Goal: Transaction & Acquisition: Download file/media

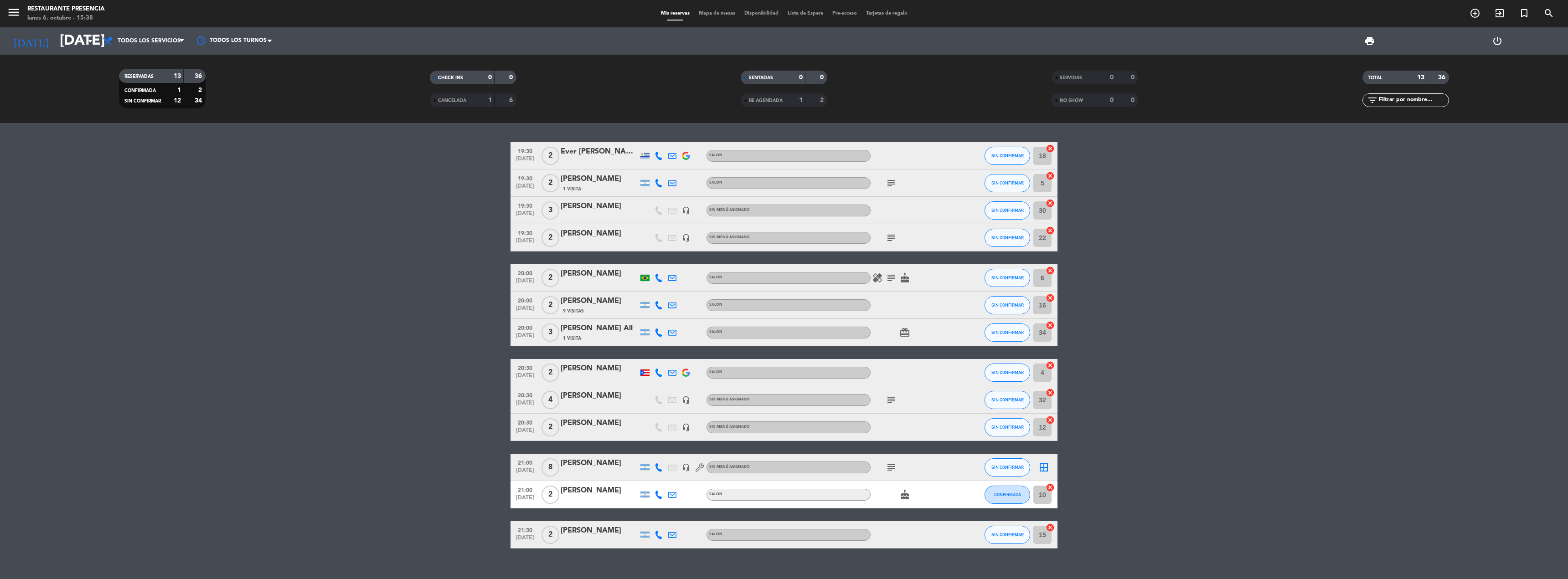
click at [45, 13] on div "Restaurante Presencia" at bounding box center [66, 8] width 78 height 9
click at [897, 13] on span "Tarjetas de regalo" at bounding box center [887, 13] width 50 height 5
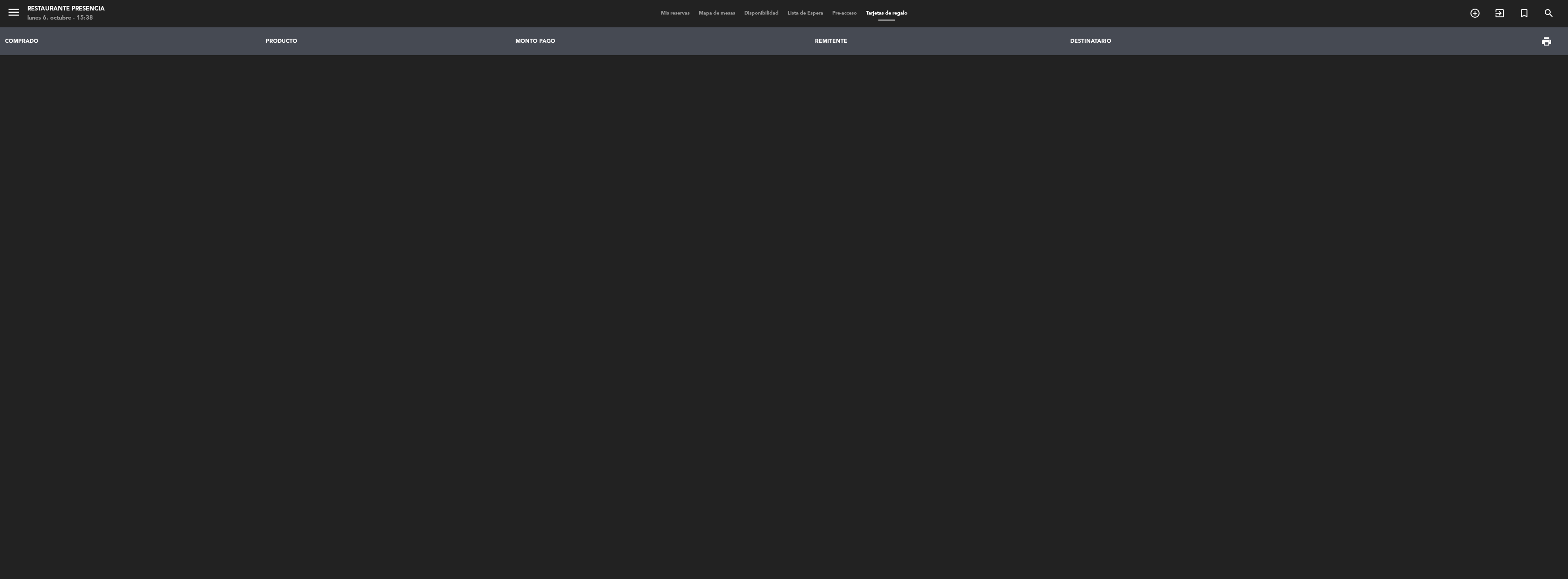
click at [852, 16] on span "Pre-acceso" at bounding box center [844, 13] width 33 height 5
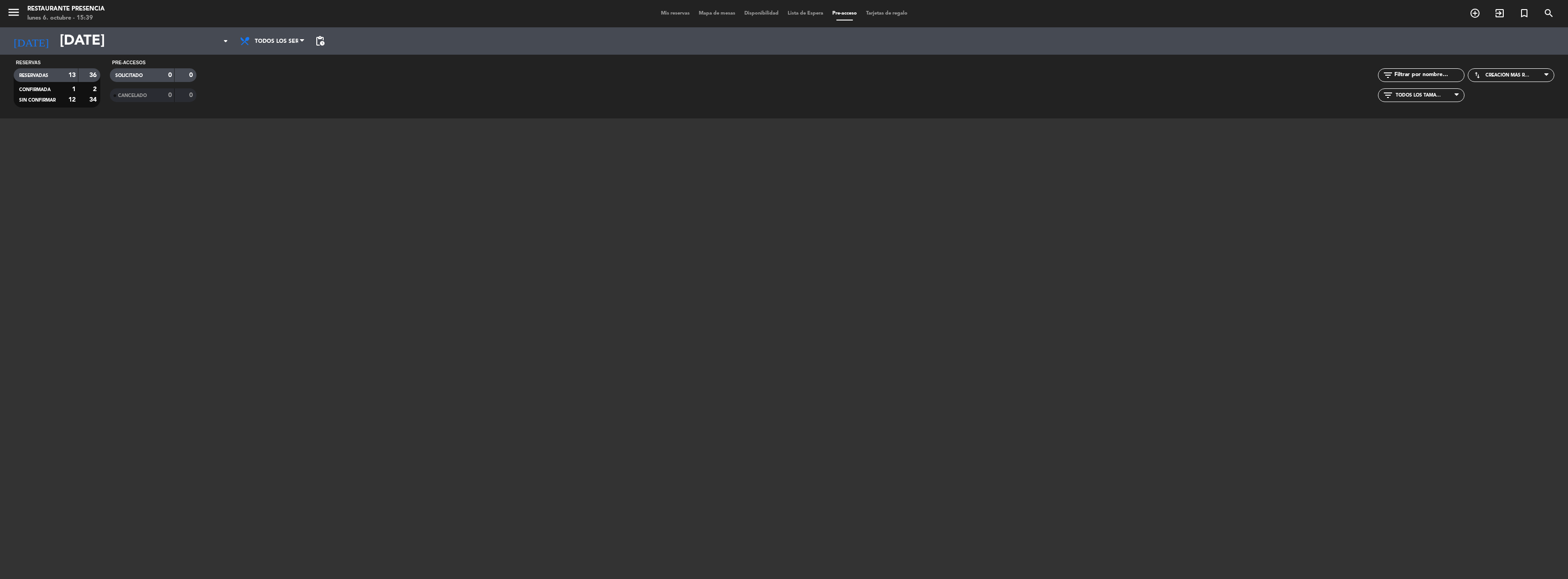
click at [55, 9] on div "Restaurante Presencia" at bounding box center [66, 8] width 78 height 9
click at [23, 13] on span "menu" at bounding box center [17, 14] width 21 height 22
click at [18, 12] on icon "menu" at bounding box center [13, 13] width 13 height 13
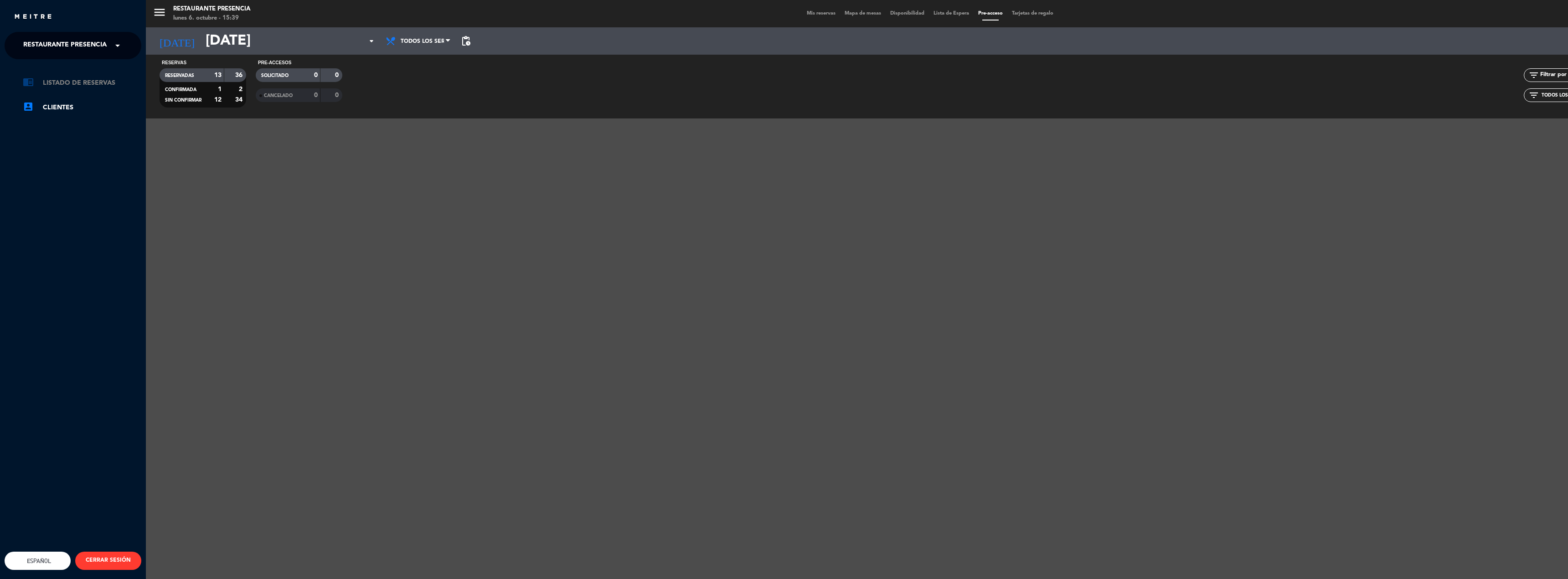
click at [93, 83] on link "chrome_reader_mode Listado de Reservas" at bounding box center [82, 83] width 119 height 11
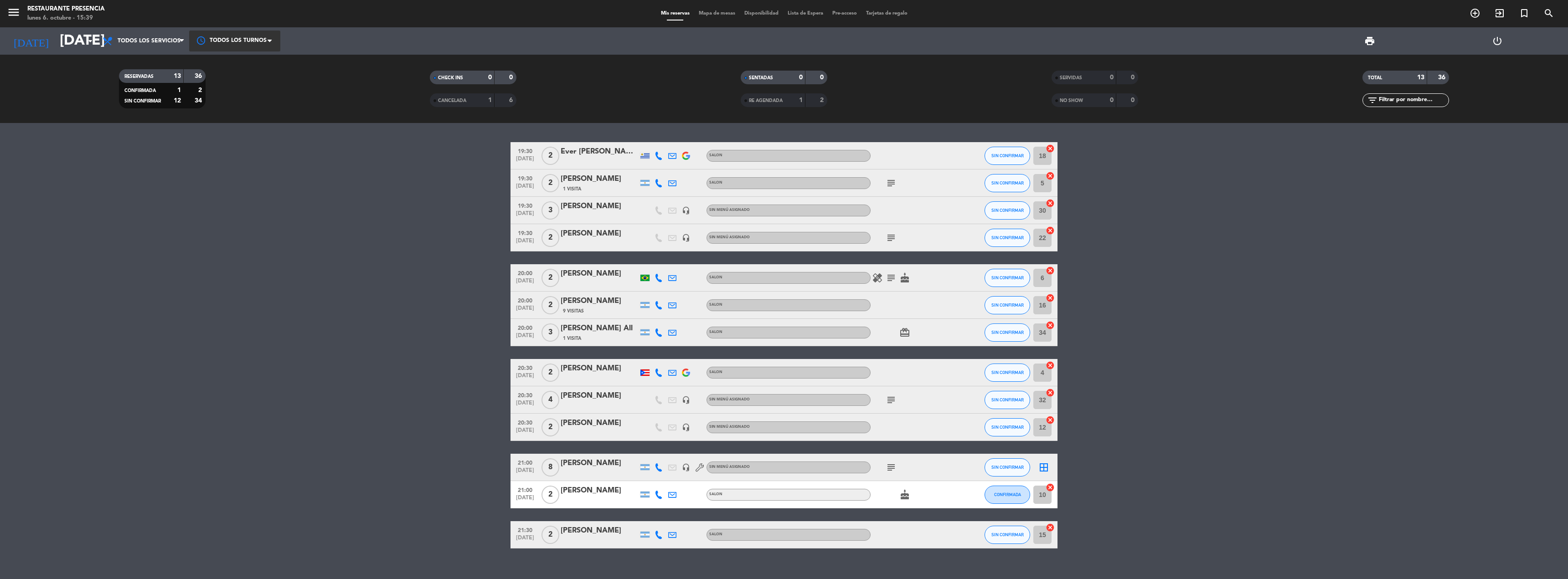
click at [245, 30] on div at bounding box center [234, 40] width 91 height 21
click at [0, 11] on div "menu Restaurante Presencia [DATE] 6. octubre - 15:39" at bounding box center [196, 14] width 392 height 22
click at [10, 9] on icon "menu" at bounding box center [13, 13] width 13 height 13
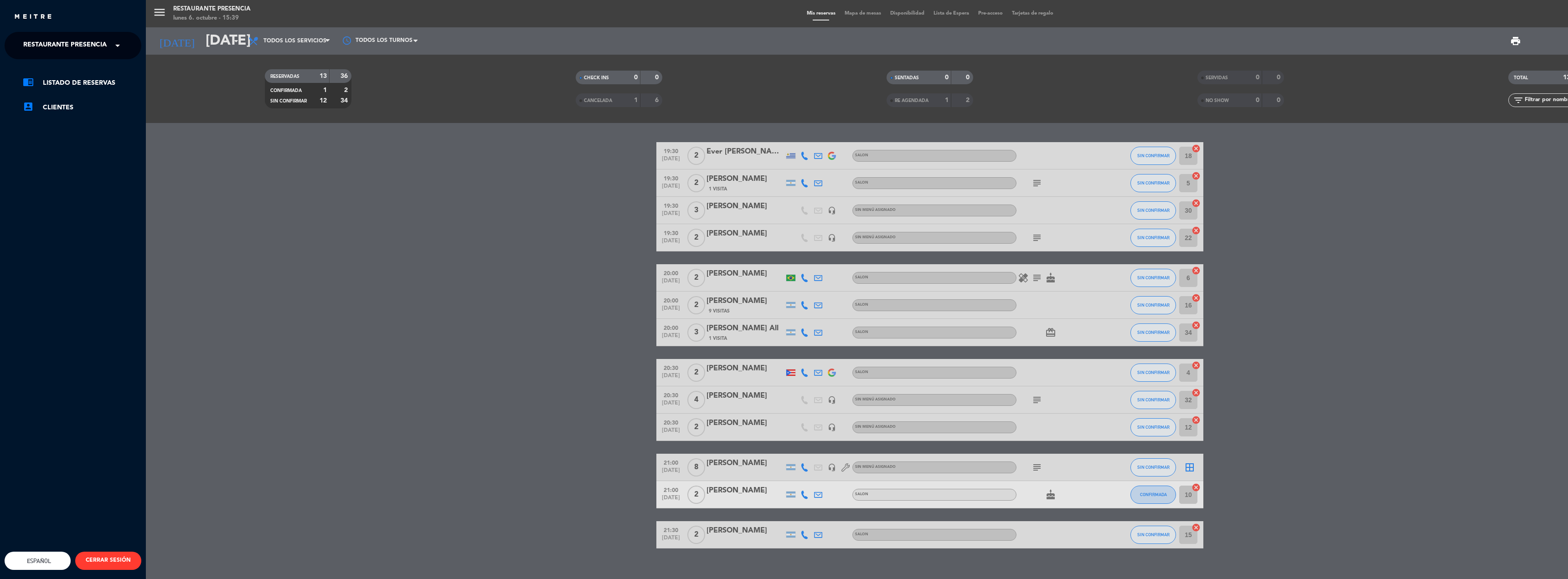
click at [89, 34] on ng-select "× Restaurante Presencia ×" at bounding box center [72, 45] width 136 height 28
click at [105, 552] on button "CERRAR SESIÓN" at bounding box center [108, 561] width 66 height 18
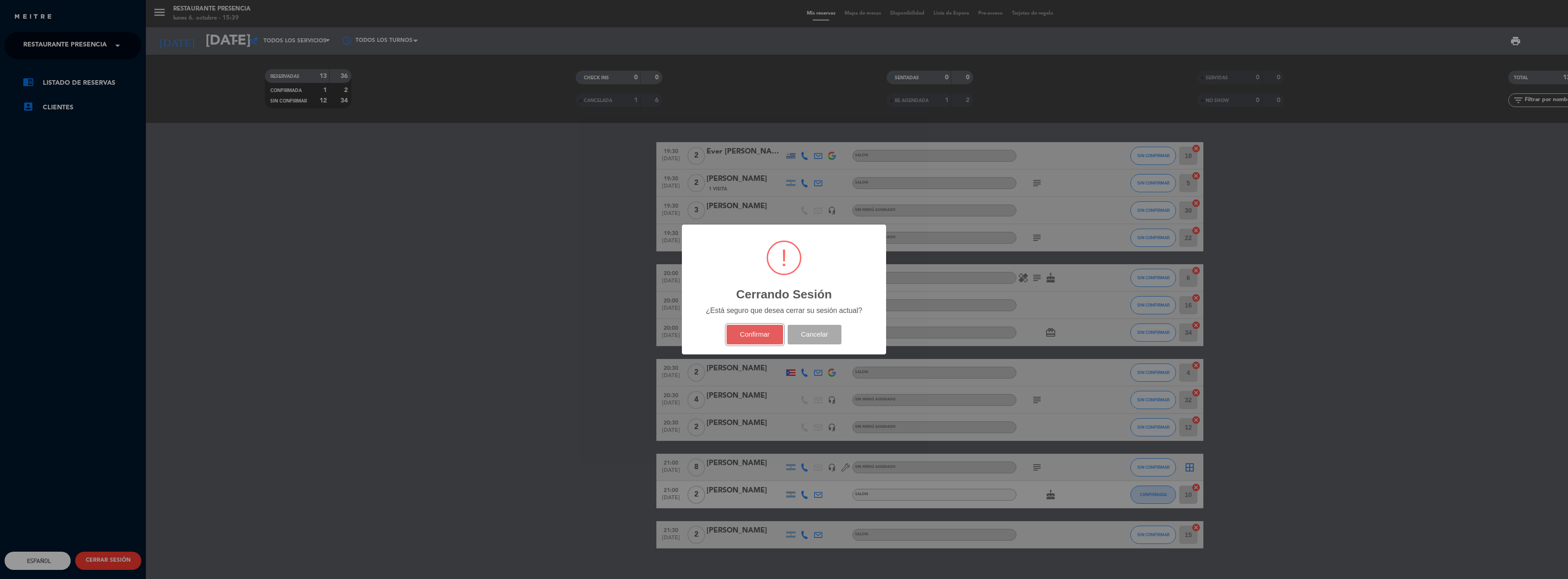
click at [755, 334] on button "Confirmar" at bounding box center [755, 334] width 57 height 19
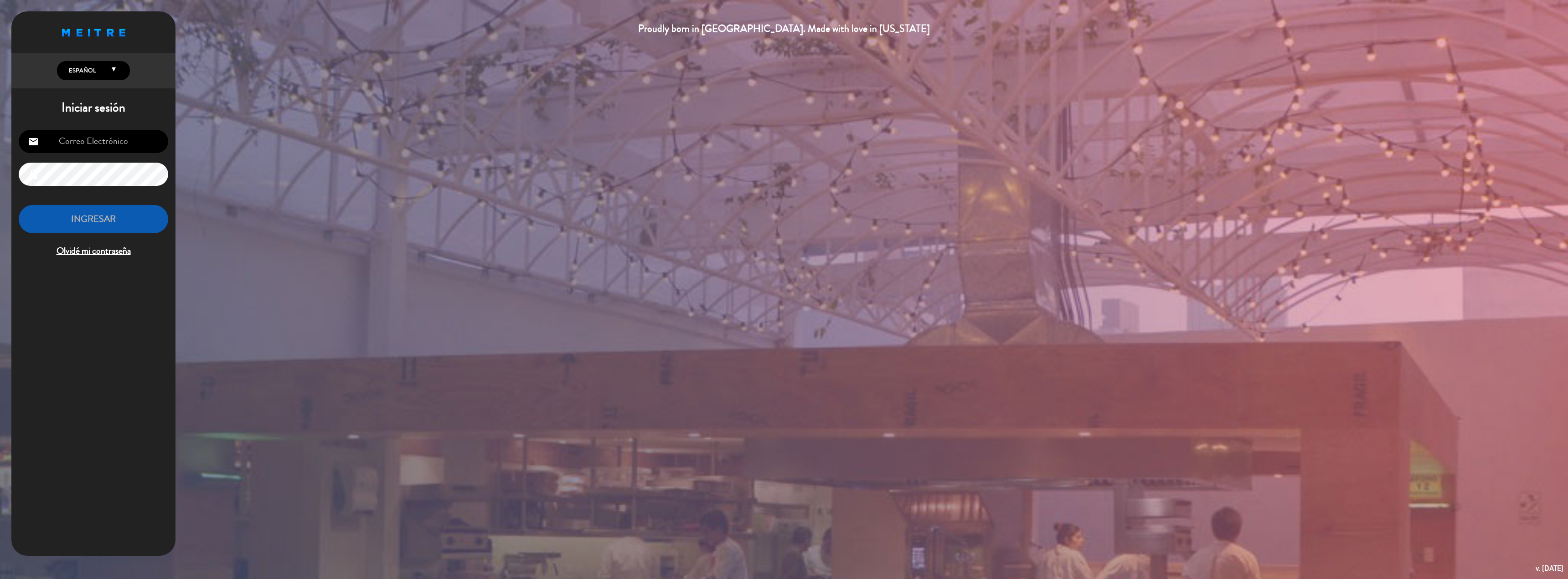
type input "[PERSON_NAME][EMAIL_ADDRESS][DOMAIN_NAME]"
click at [109, 218] on button "INGRESAR" at bounding box center [93, 219] width 150 height 28
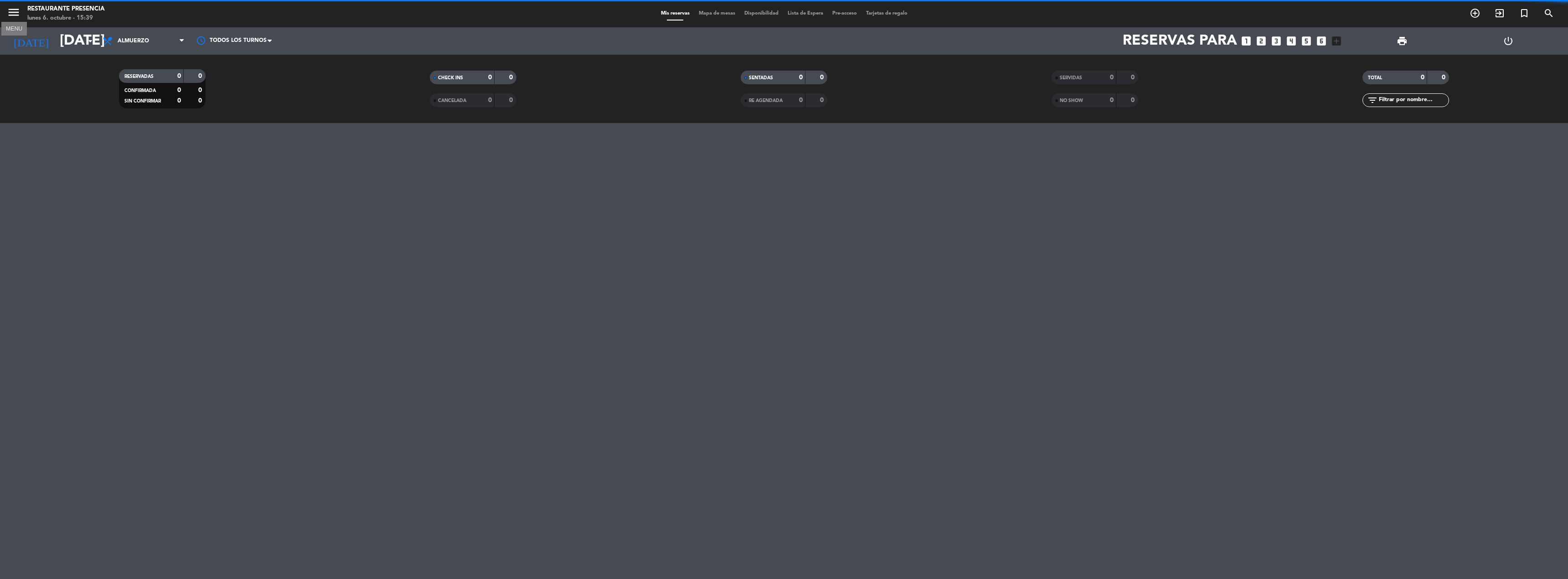
click at [14, 13] on icon "menu" at bounding box center [13, 13] width 13 height 13
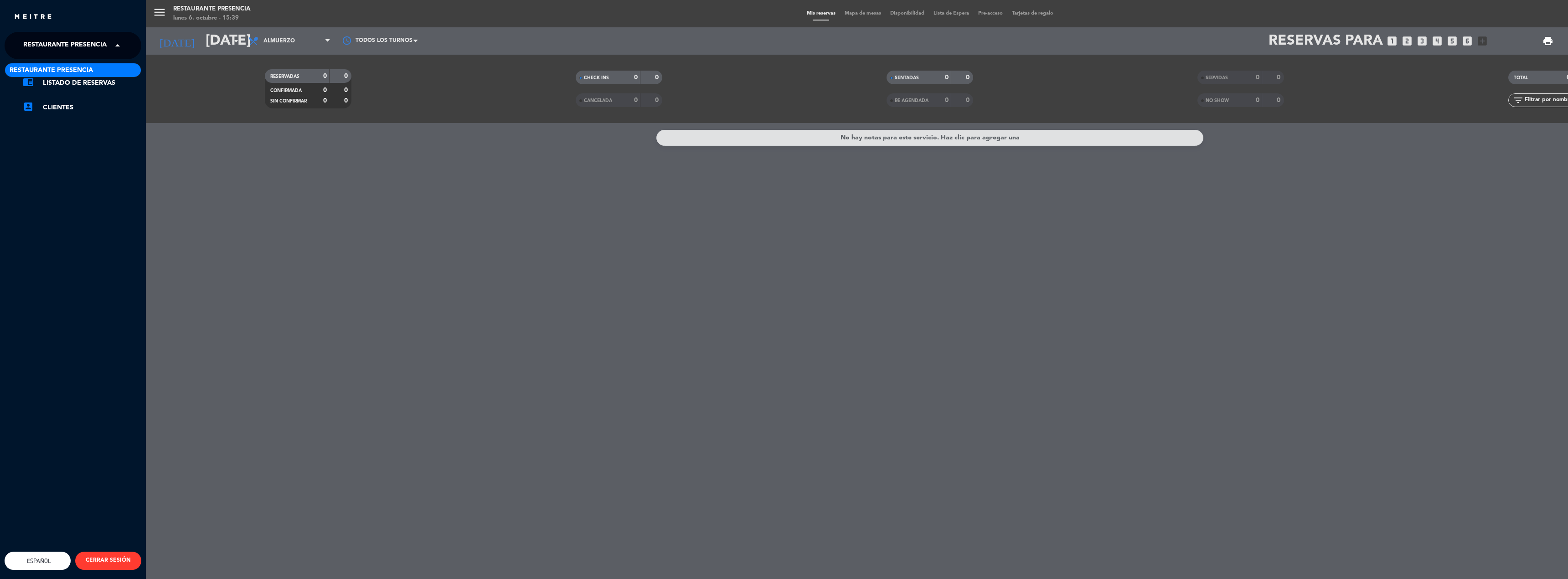
click at [90, 47] on span "Restaurante Presencia" at bounding box center [65, 45] width 84 height 19
click at [150, 321] on div "menu Restaurante Presencia [DATE] 6. octubre - 15:39 Mis reservas Mapa de mesas…" at bounding box center [930, 290] width 1568 height 579
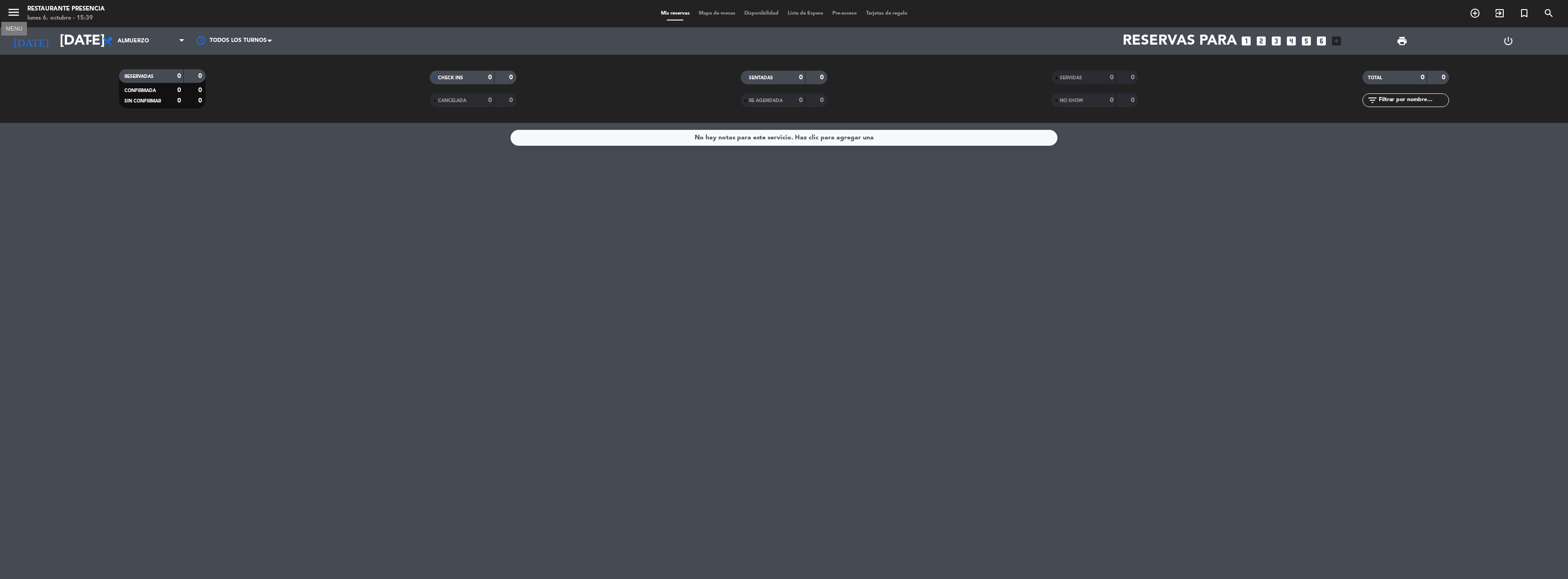
click at [17, 10] on icon "menu" at bounding box center [13, 13] width 13 height 13
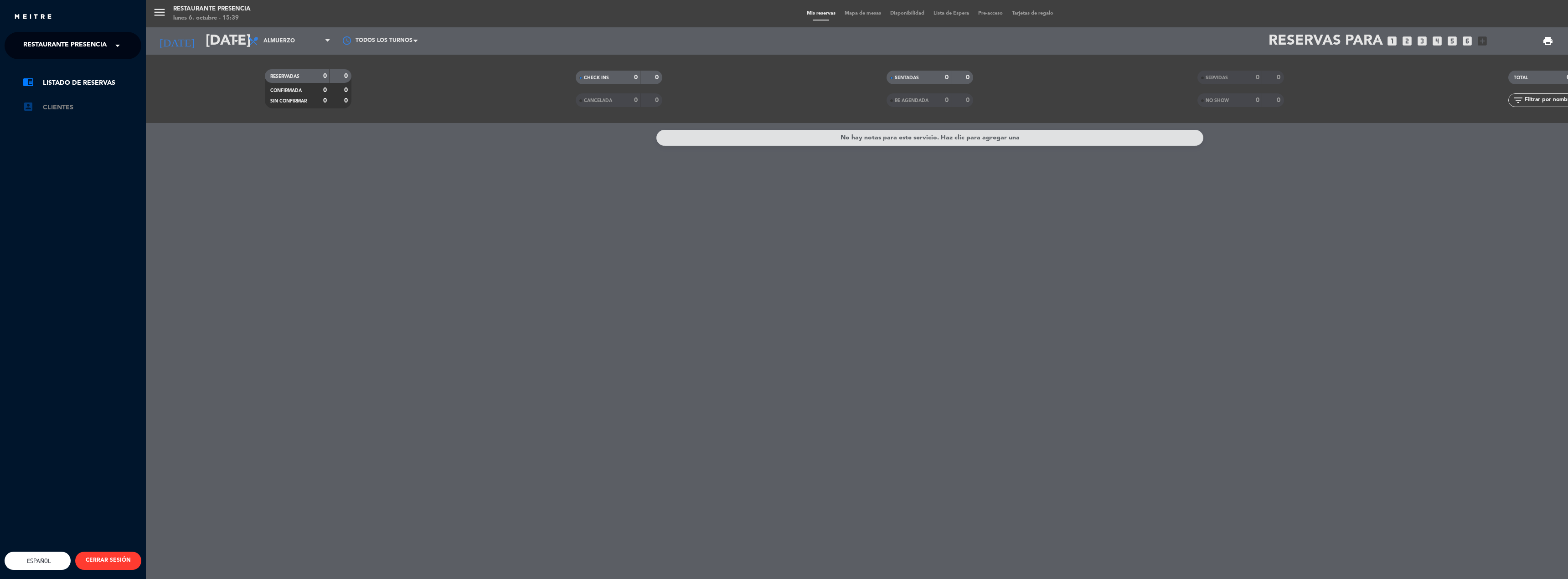
click at [65, 106] on link "account_box Clientes" at bounding box center [82, 107] width 119 height 11
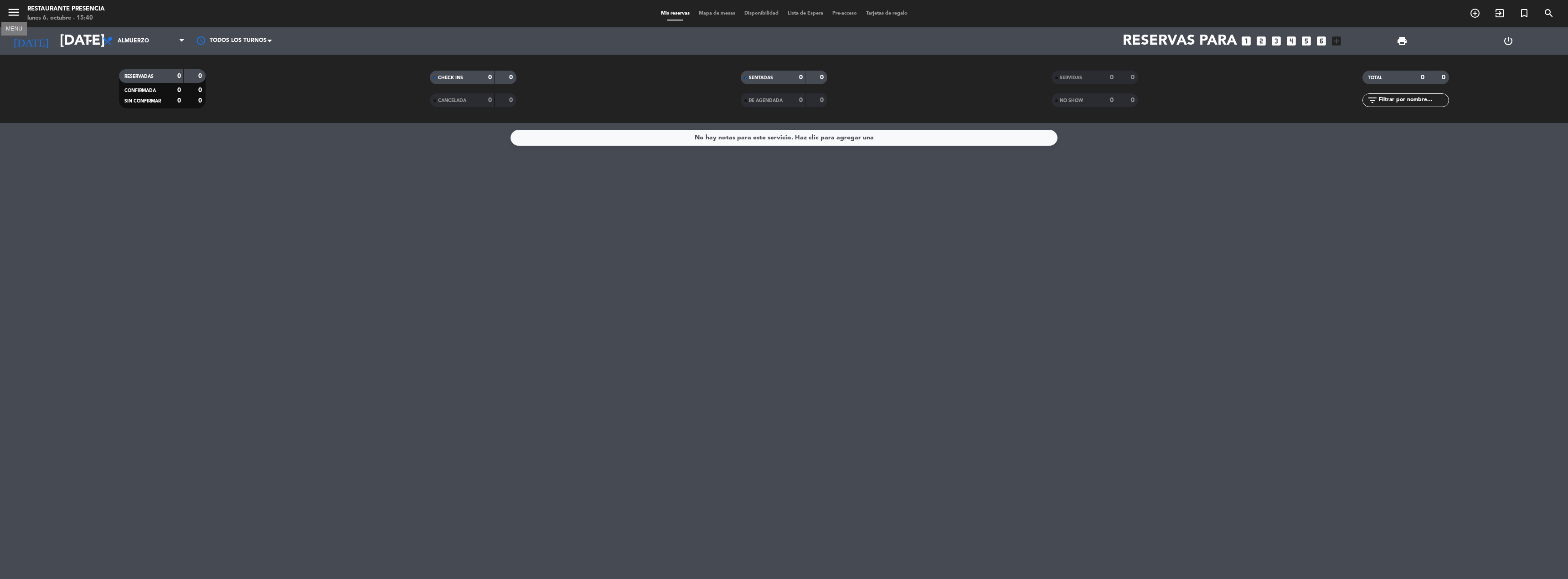
click at [15, 13] on icon "menu" at bounding box center [13, 13] width 13 height 13
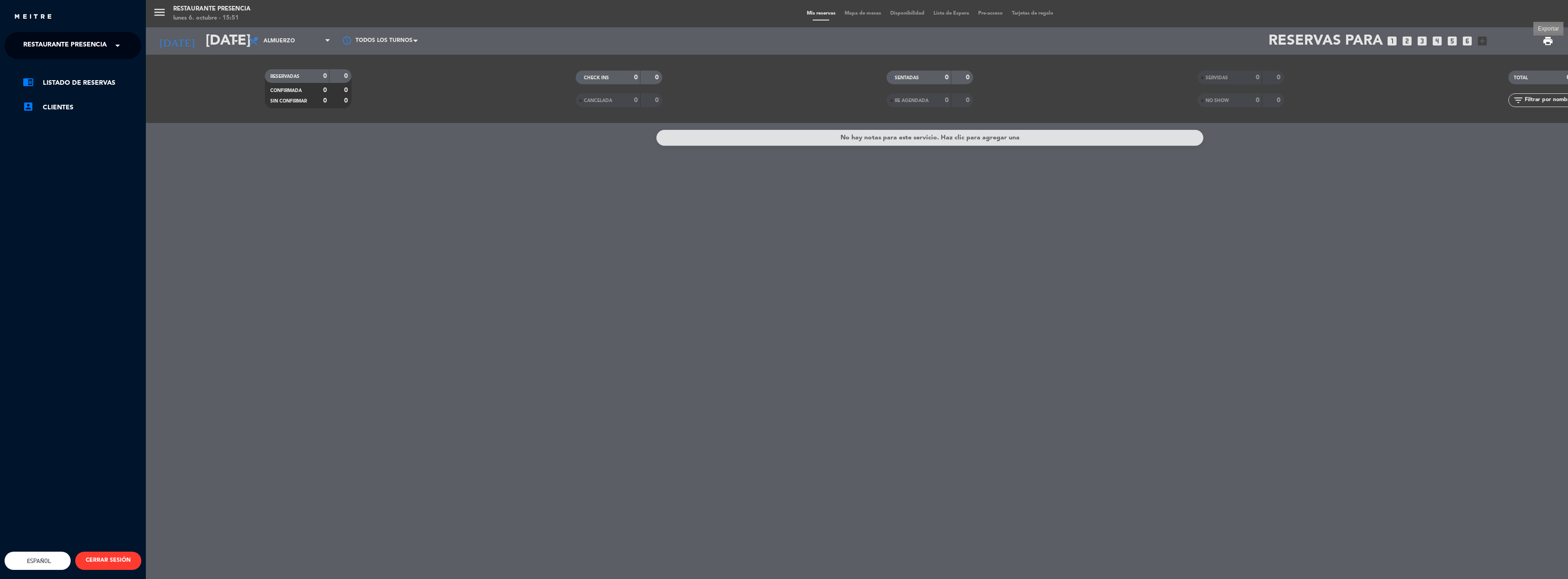
click at [1550, 36] on span "print" at bounding box center [1547, 40] width 11 height 11
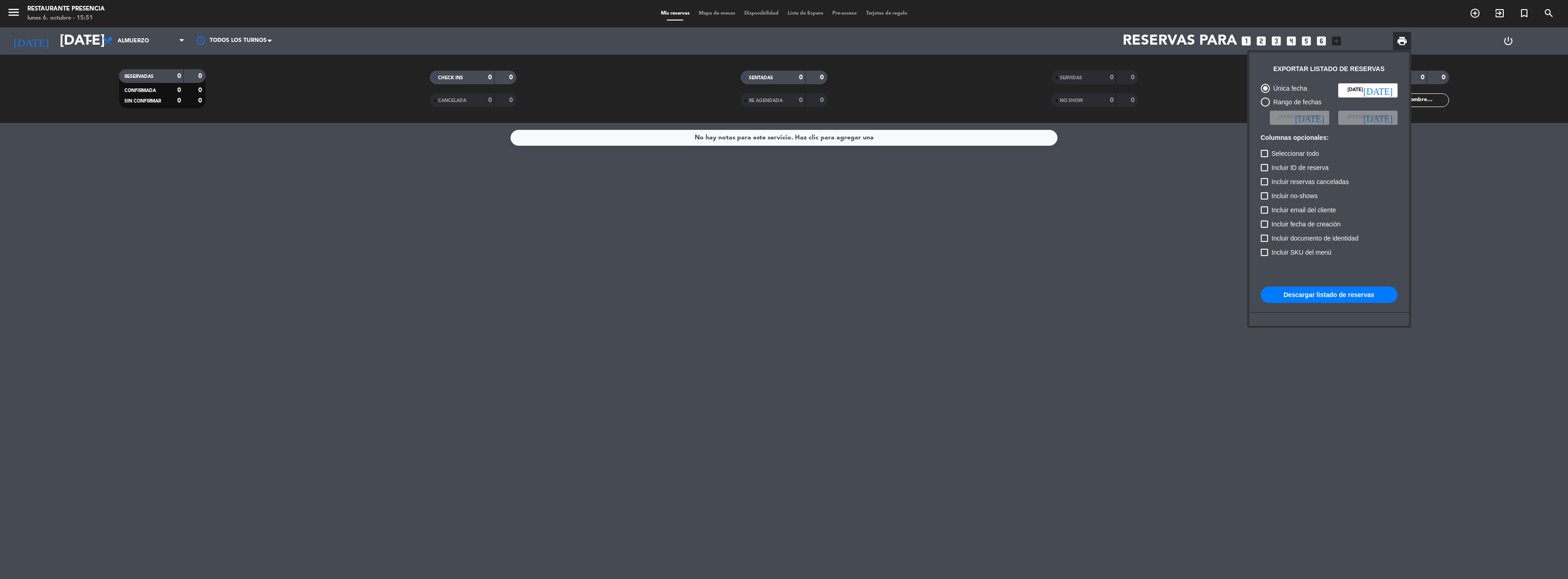
click at [1284, 100] on div "Rango de fechas" at bounding box center [1296, 102] width 52 height 11
click at [1265, 106] on input "Rango de fechas" at bounding box center [1265, 106] width 1 height 1
radio input "true"
radio input "false"
click at [1297, 120] on span "[PERSON_NAME]" at bounding box center [1299, 118] width 41 height 8
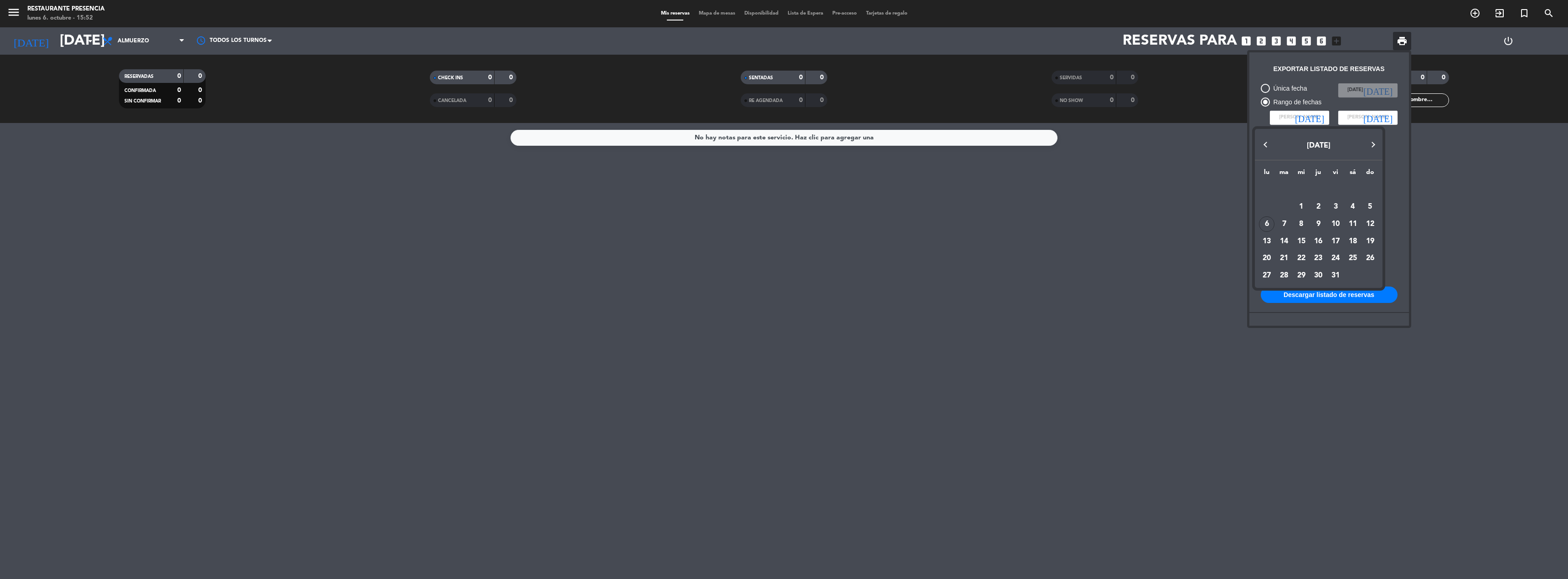
click at [1298, 115] on div at bounding box center [784, 290] width 1568 height 579
click at [1298, 117] on span "[PERSON_NAME]" at bounding box center [1299, 118] width 41 height 8
click at [1267, 146] on button "Previous month" at bounding box center [1266, 145] width 18 height 18
click at [1338, 188] on div "1" at bounding box center [1335, 190] width 16 height 16
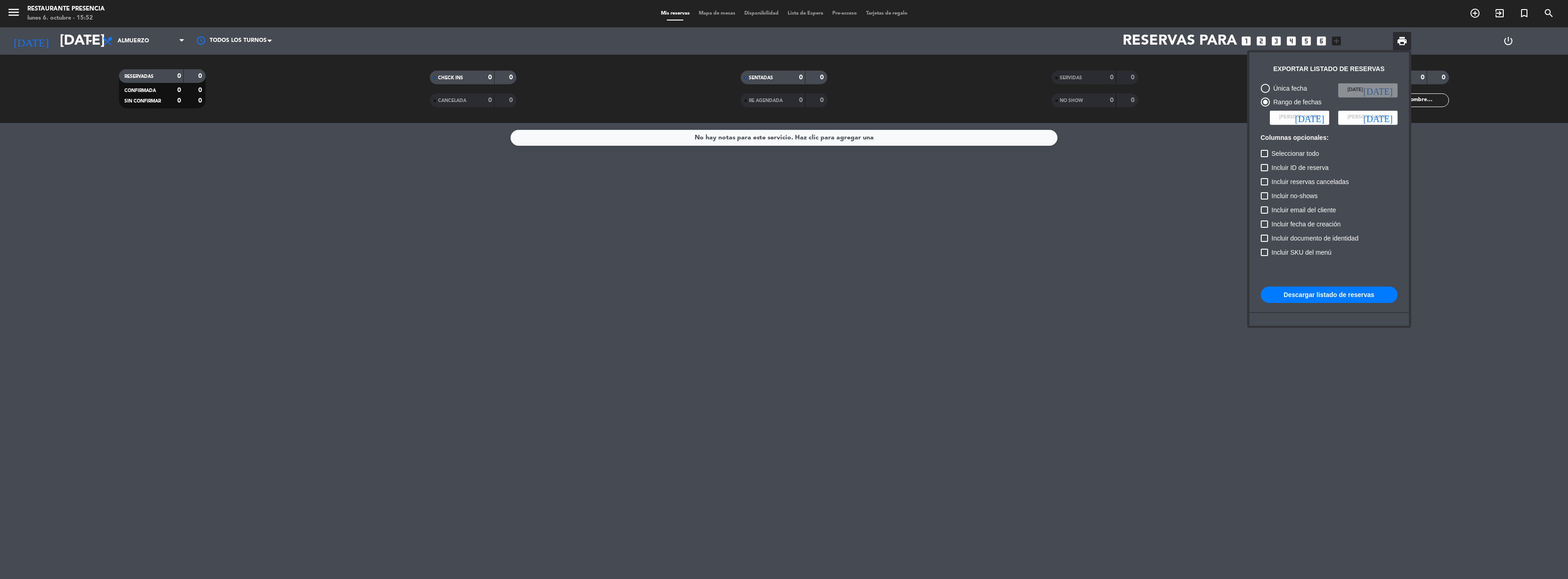
type input "vie. 1 ago."
click at [1396, 115] on input at bounding box center [1367, 117] width 59 height 13
click at [1333, 223] on div "6" at bounding box center [1335, 224] width 16 height 16
type input "[DATE]"
click at [1298, 151] on span "Seleccionar todo" at bounding box center [1295, 153] width 48 height 11
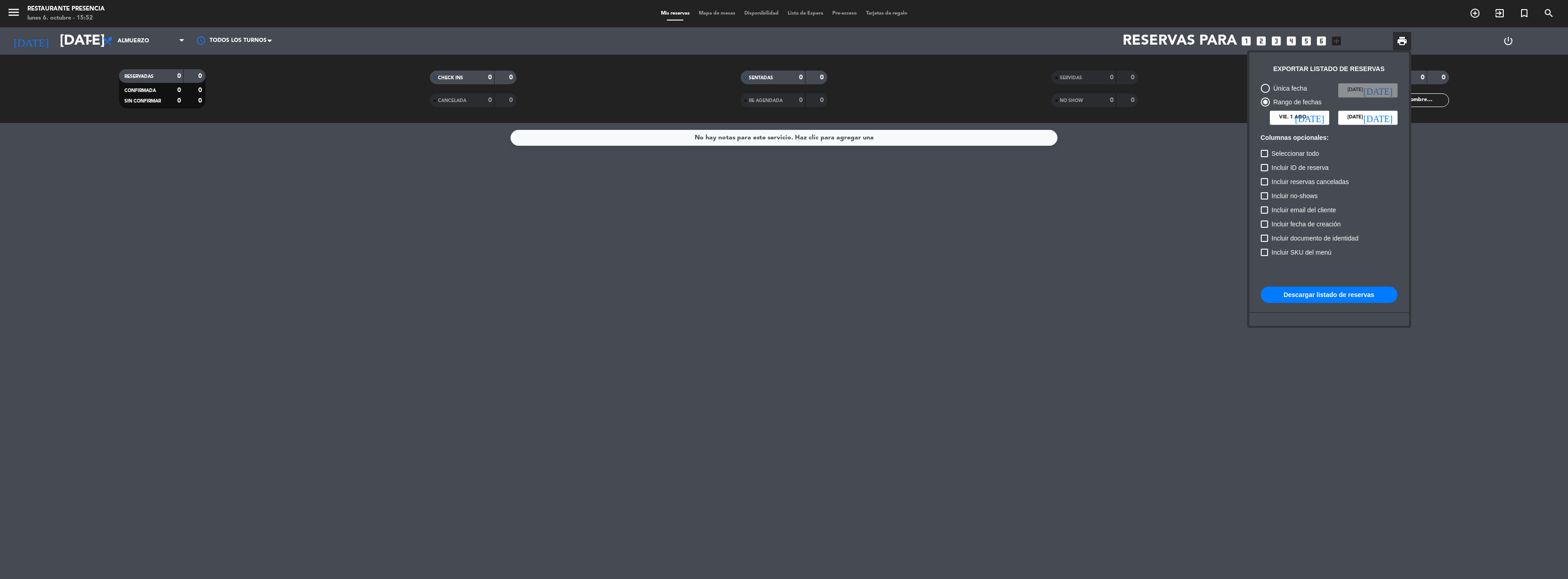
click at [1264, 157] on input "Seleccionar todo" at bounding box center [1264, 157] width 1 height 1
checkbox input "true"
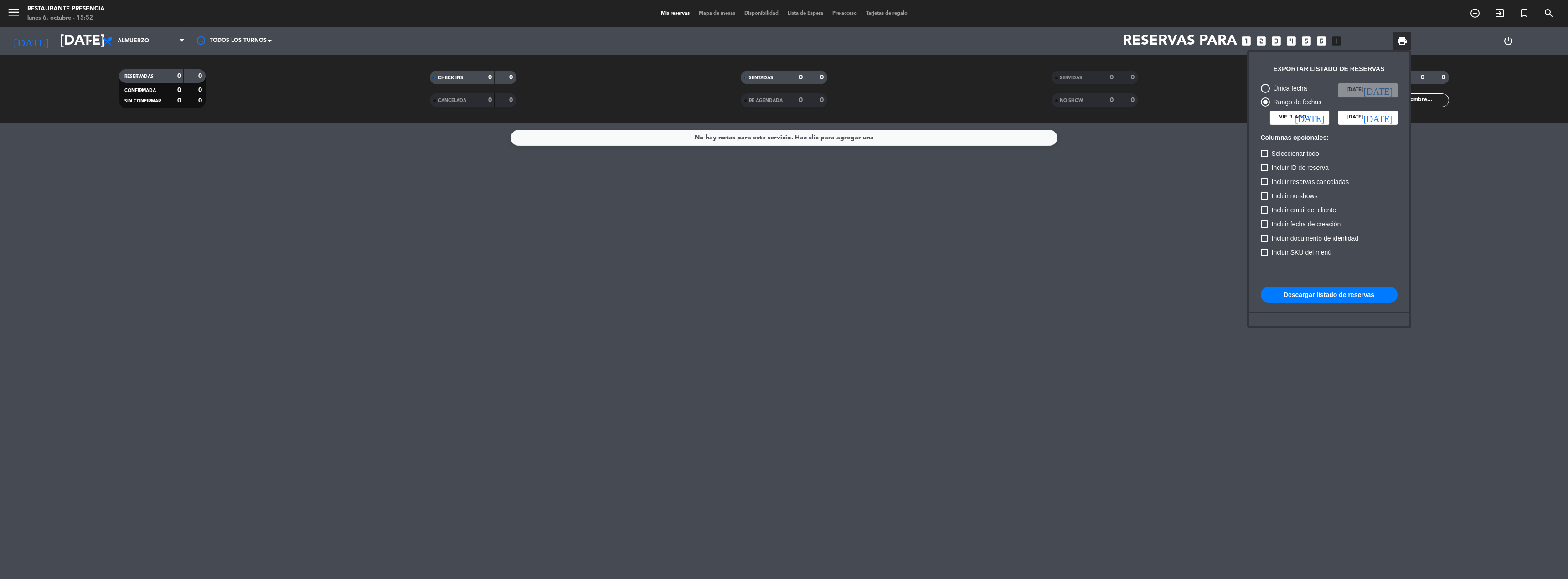
checkbox input "true"
click at [1317, 295] on button "Descargar listado de reservas" at bounding box center [1329, 295] width 136 height 17
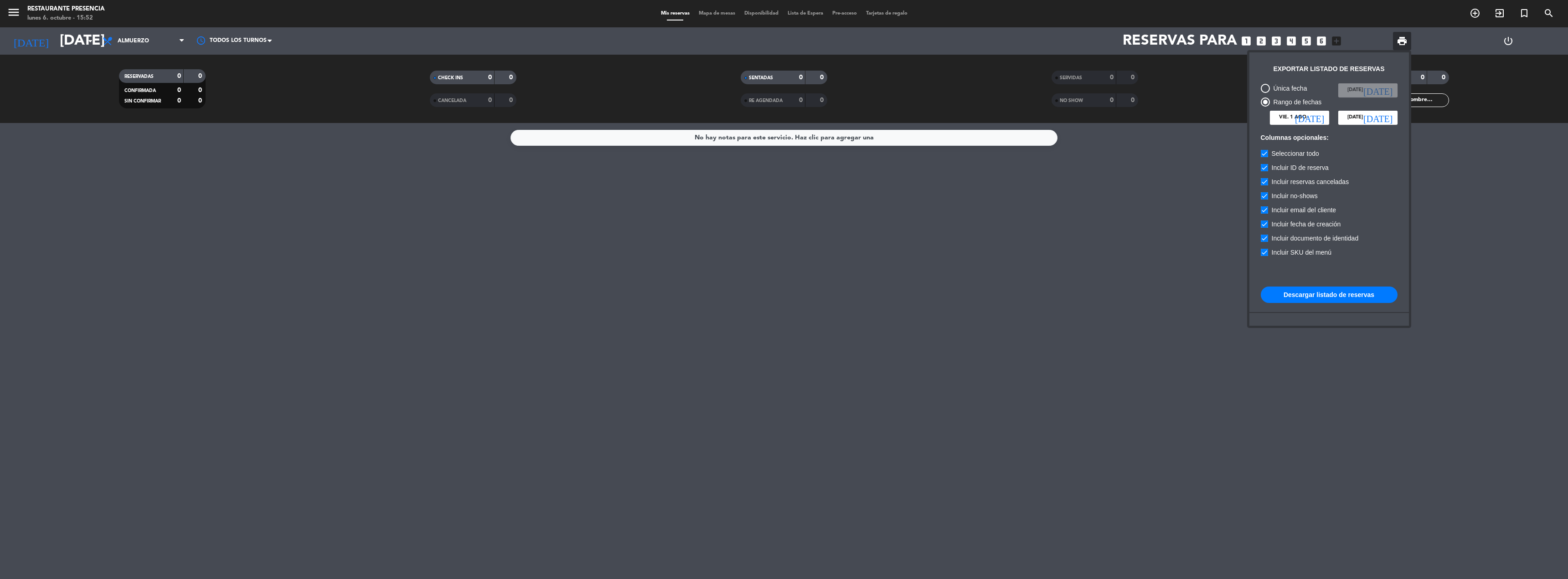
click at [1322, 116] on icon "[DATE]" at bounding box center [1309, 117] width 29 height 9
click at [1375, 141] on button "Next month" at bounding box center [1373, 145] width 18 height 18
click at [1268, 202] on div "1" at bounding box center [1267, 207] width 16 height 16
type input "[DATE]"
click at [1326, 294] on button "Descargar listado de reservas" at bounding box center [1329, 295] width 136 height 17
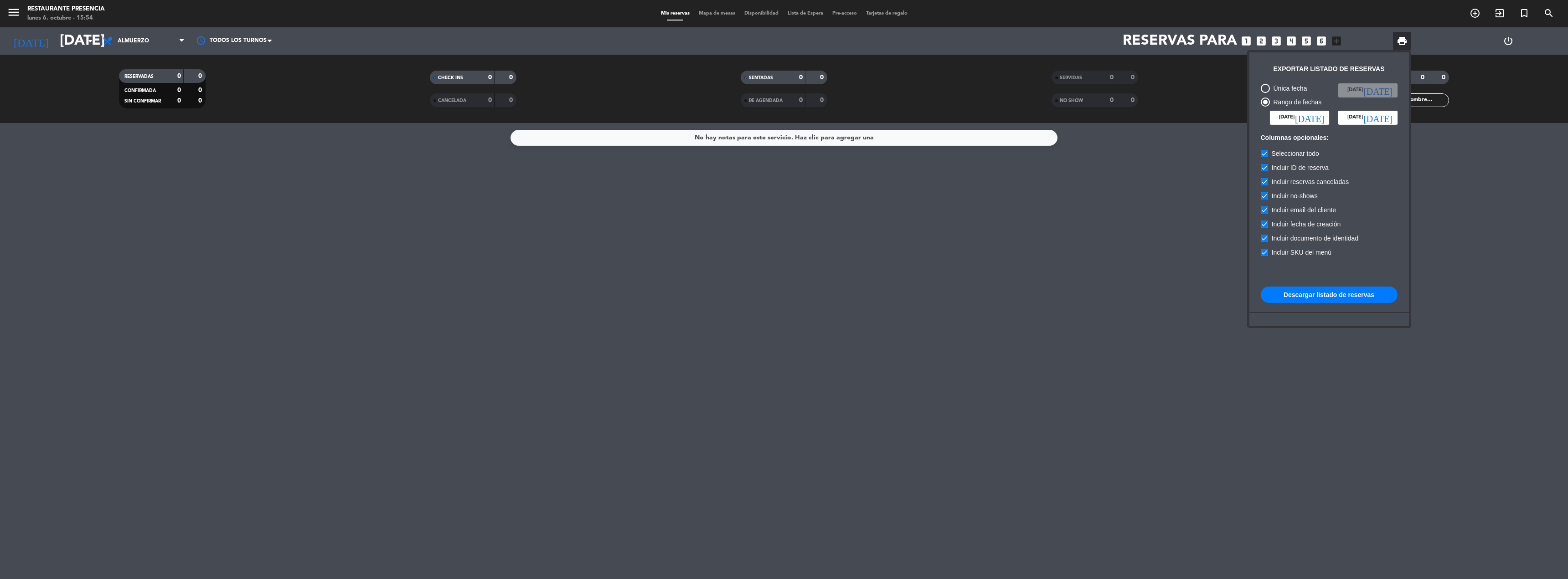
click at [1272, 84] on div "Única fecha" at bounding box center [1289, 89] width 38 height 11
click at [1265, 93] on input "Única fecha" at bounding box center [1265, 93] width 1 height 1
radio input "true"
radio input "false"
click at [1319, 295] on button "Descargar listado de reservas" at bounding box center [1329, 295] width 136 height 17
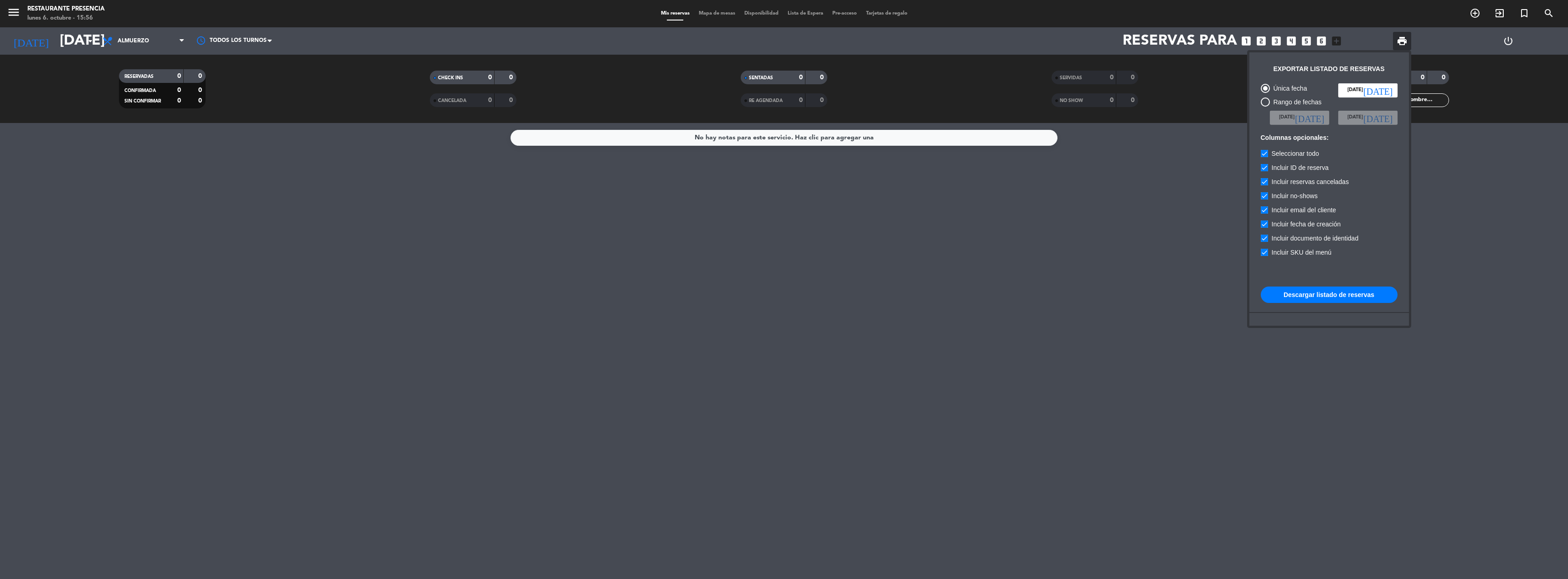
click at [16, 13] on div at bounding box center [784, 290] width 1568 height 579
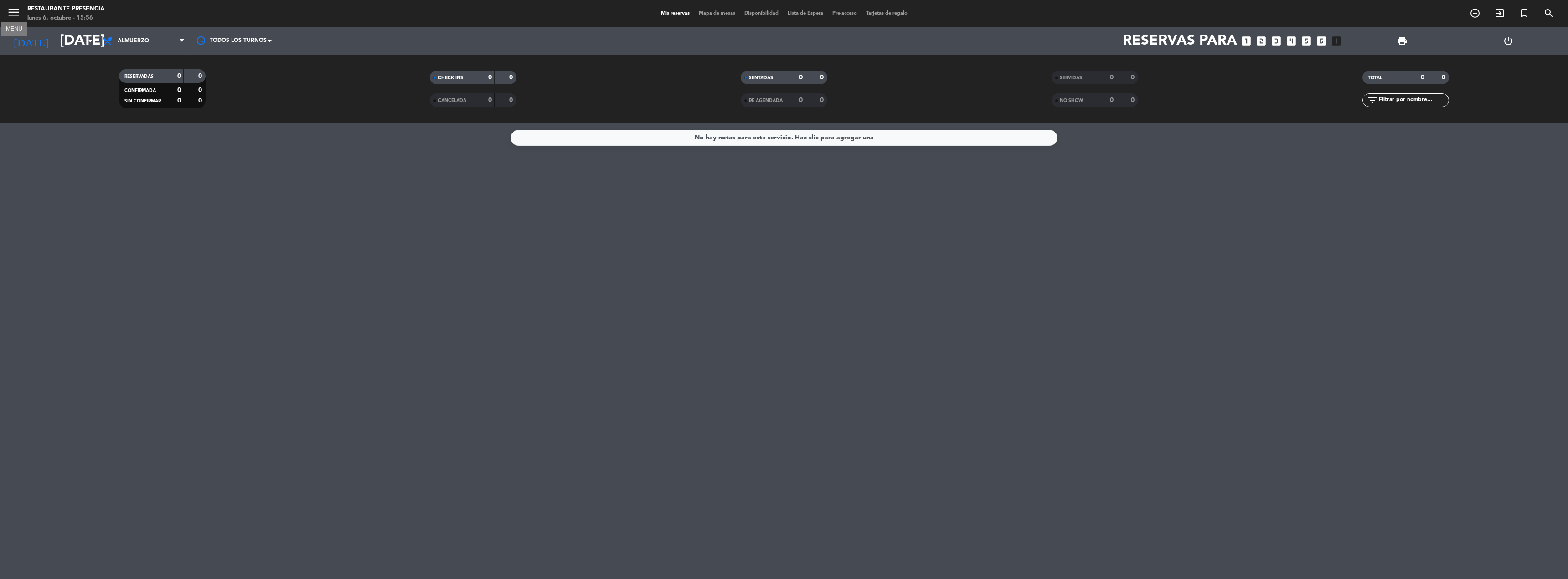
click at [15, 13] on icon "menu" at bounding box center [13, 13] width 13 height 13
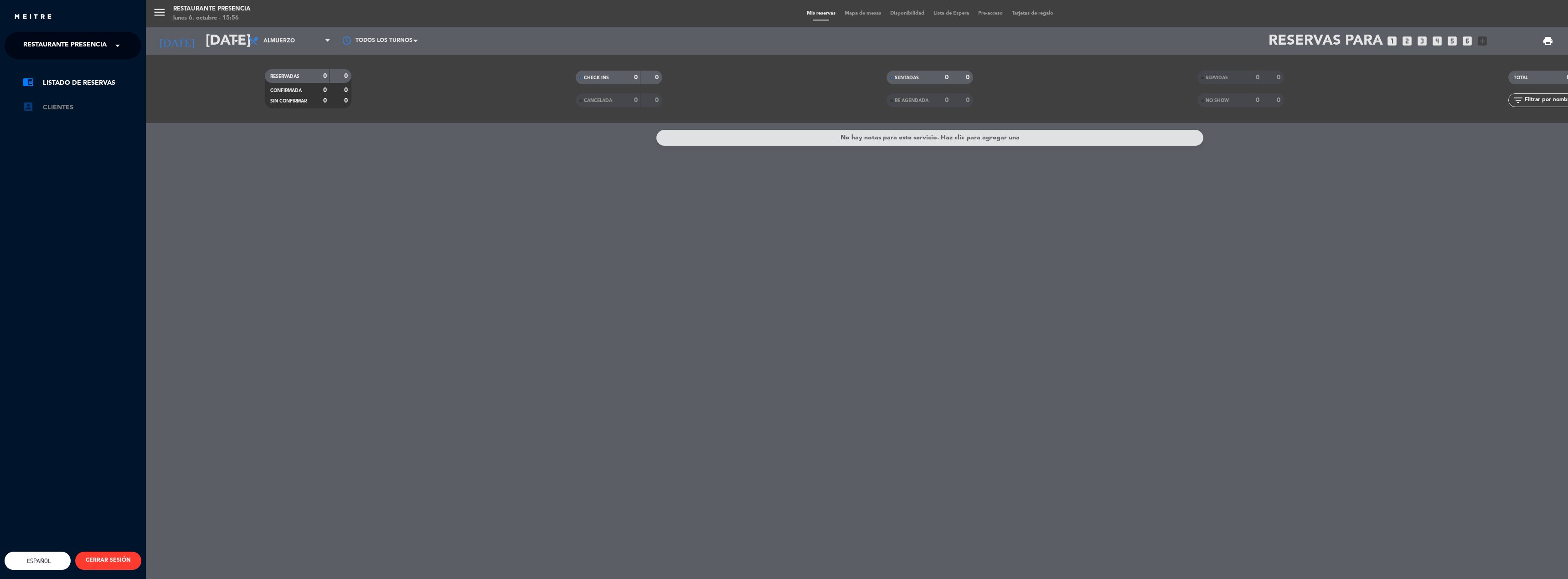
click at [58, 106] on link "account_box Clientes" at bounding box center [82, 107] width 119 height 11
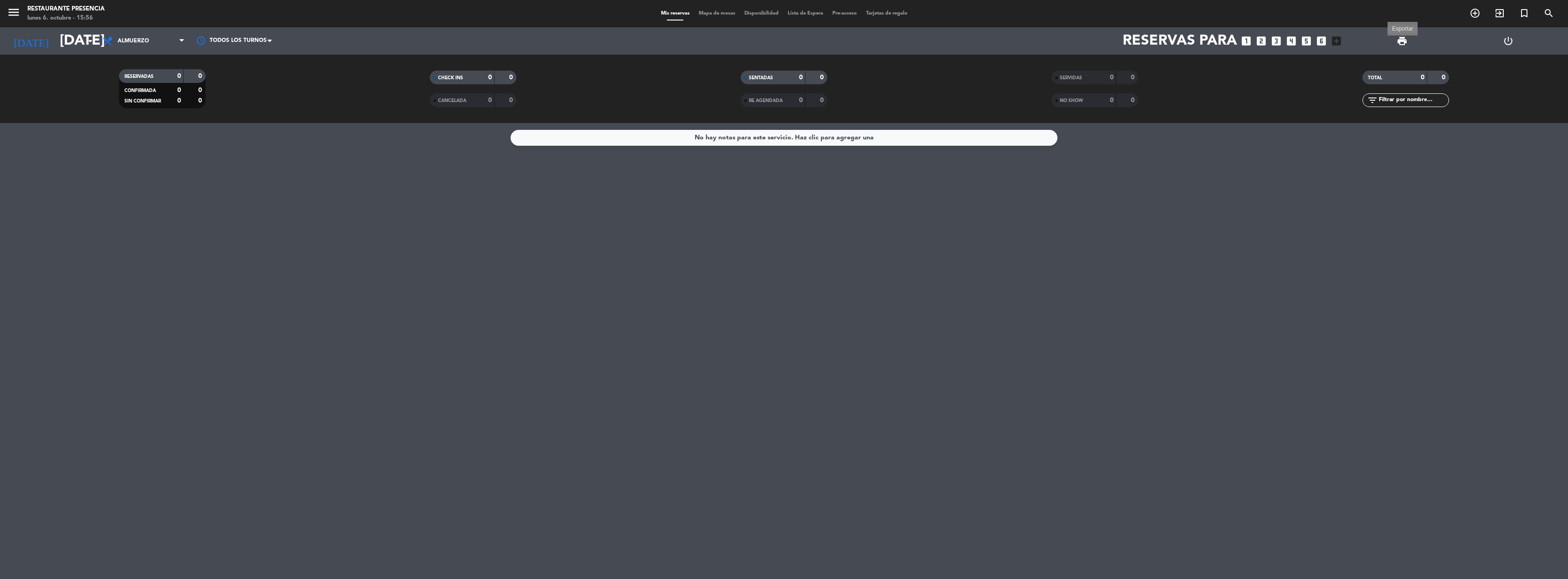
click at [1397, 38] on span "print" at bounding box center [1401, 40] width 11 height 11
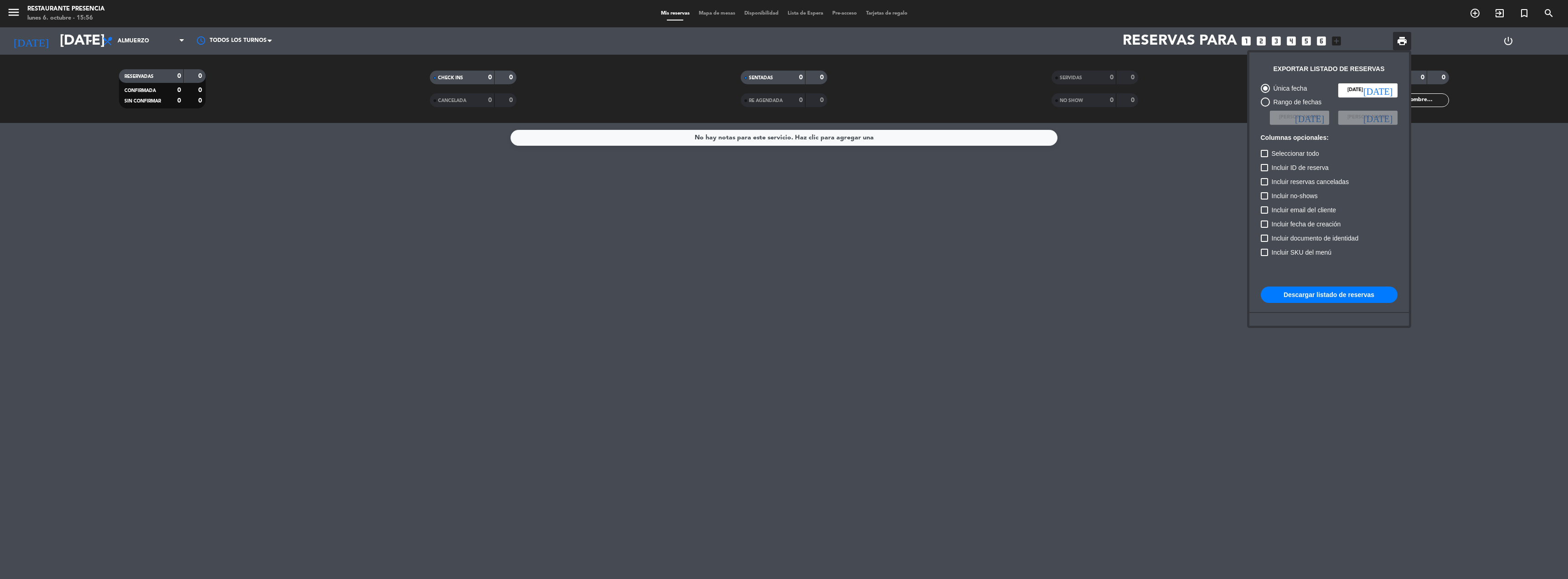
click at [1269, 103] on div at bounding box center [1265, 102] width 9 height 9
click at [1265, 106] on input "Rango de fechas" at bounding box center [1265, 106] width 1 height 1
radio input "true"
radio input "false"
click at [1319, 118] on icon "[DATE]" at bounding box center [1309, 117] width 29 height 9
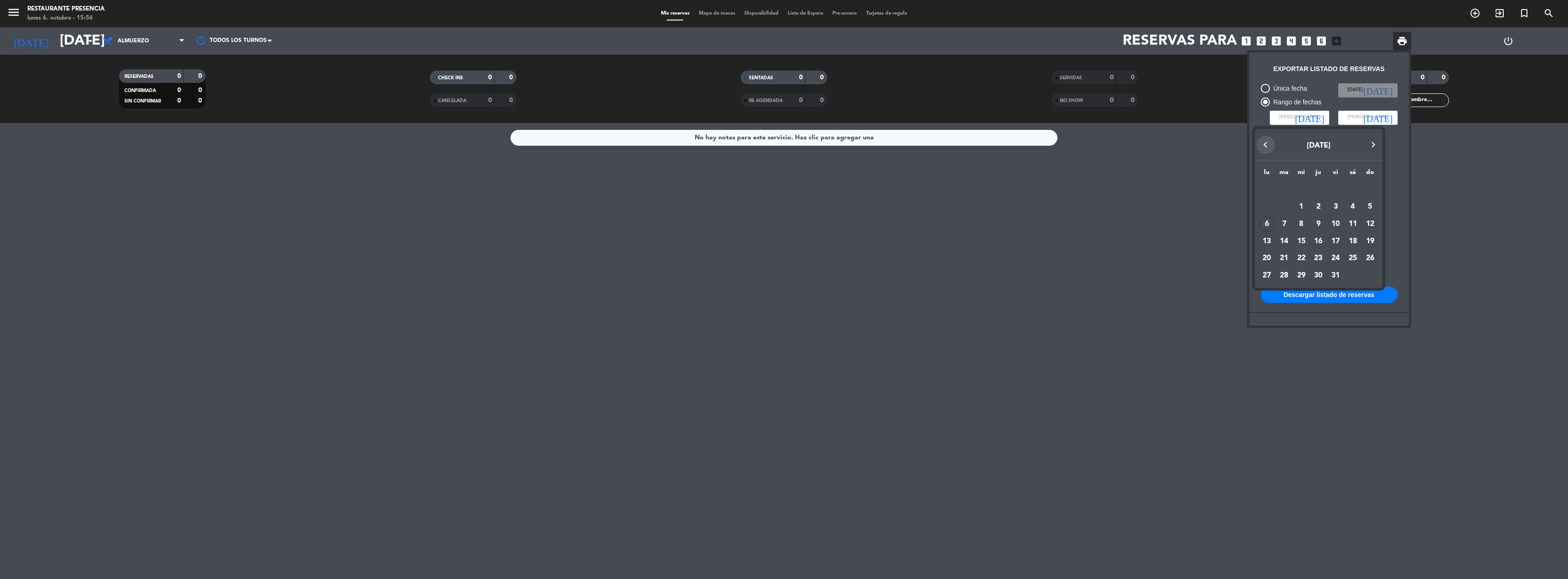
click at [1268, 149] on button "Previous month" at bounding box center [1266, 145] width 18 height 18
click at [1266, 206] on div "1" at bounding box center [1267, 207] width 16 height 16
type input "[DATE]"
click at [1391, 114] on icon "[DATE]" at bounding box center [1377, 117] width 29 height 9
click at [1337, 223] on div "6" at bounding box center [1335, 224] width 16 height 16
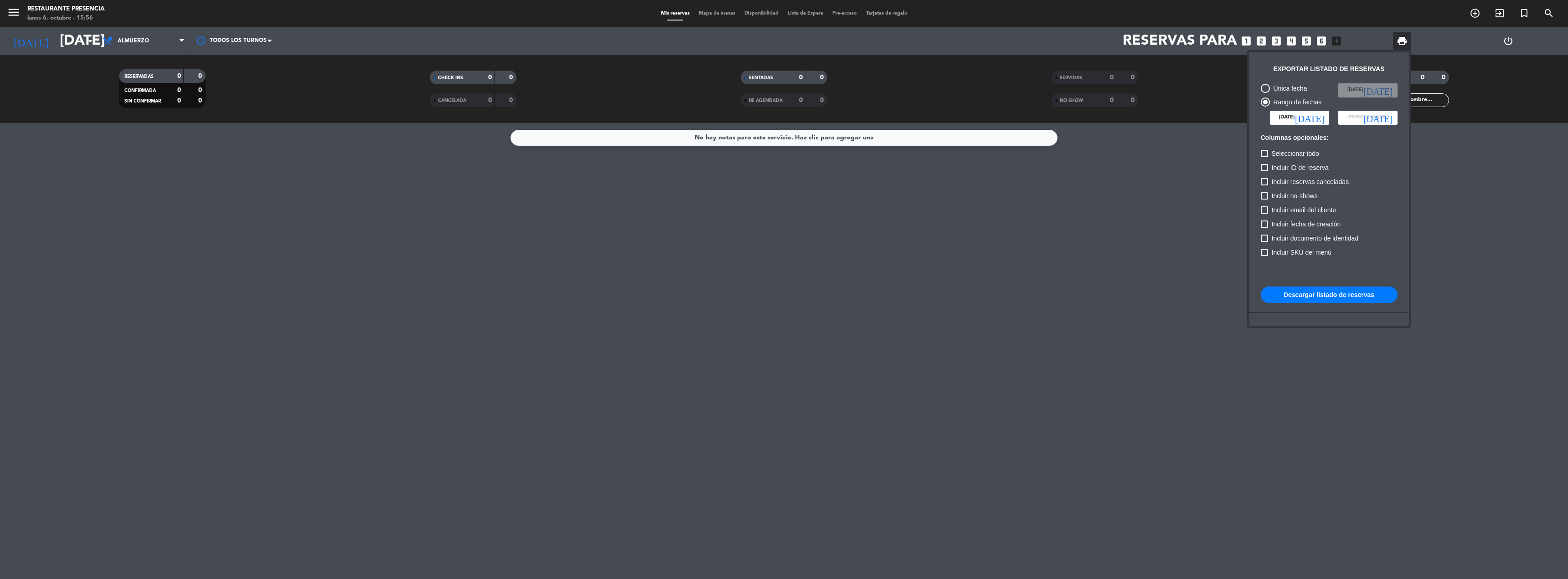
type input "[DATE]"
click at [1273, 152] on span "Seleccionar todo" at bounding box center [1295, 153] width 48 height 11
click at [1264, 157] on input "Seleccionar todo" at bounding box center [1264, 157] width 1 height 1
checkbox input "true"
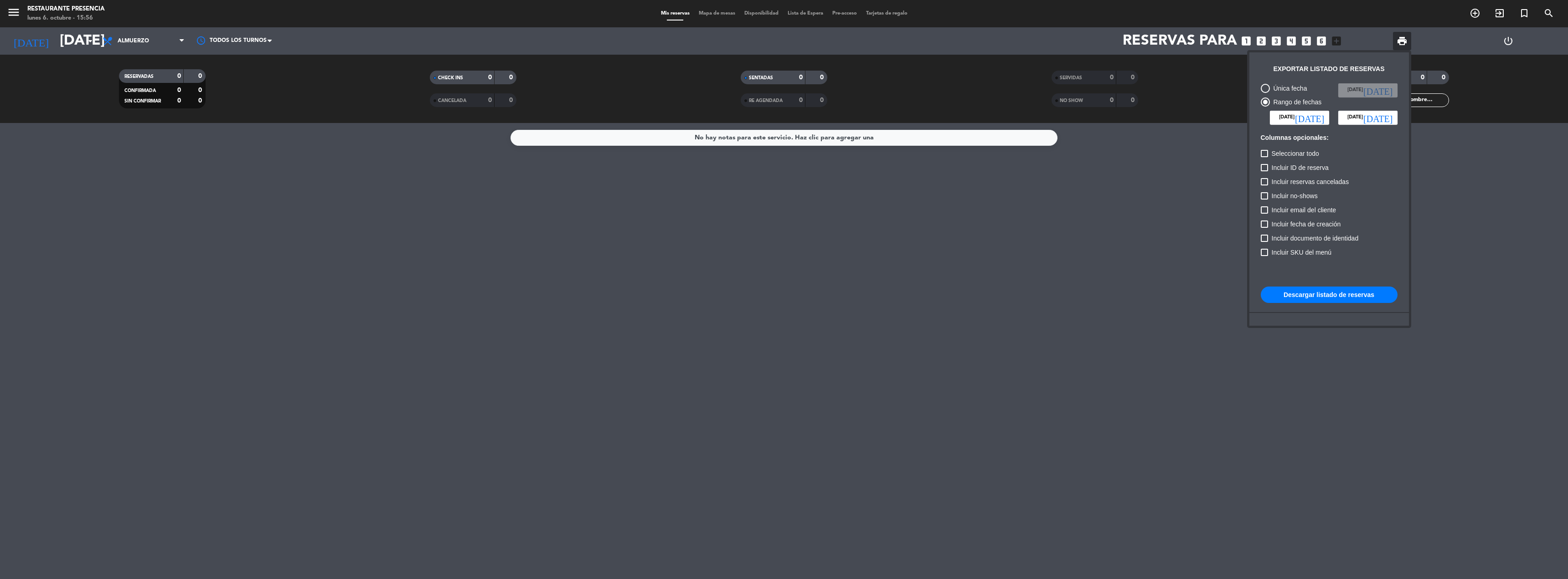
checkbox input "true"
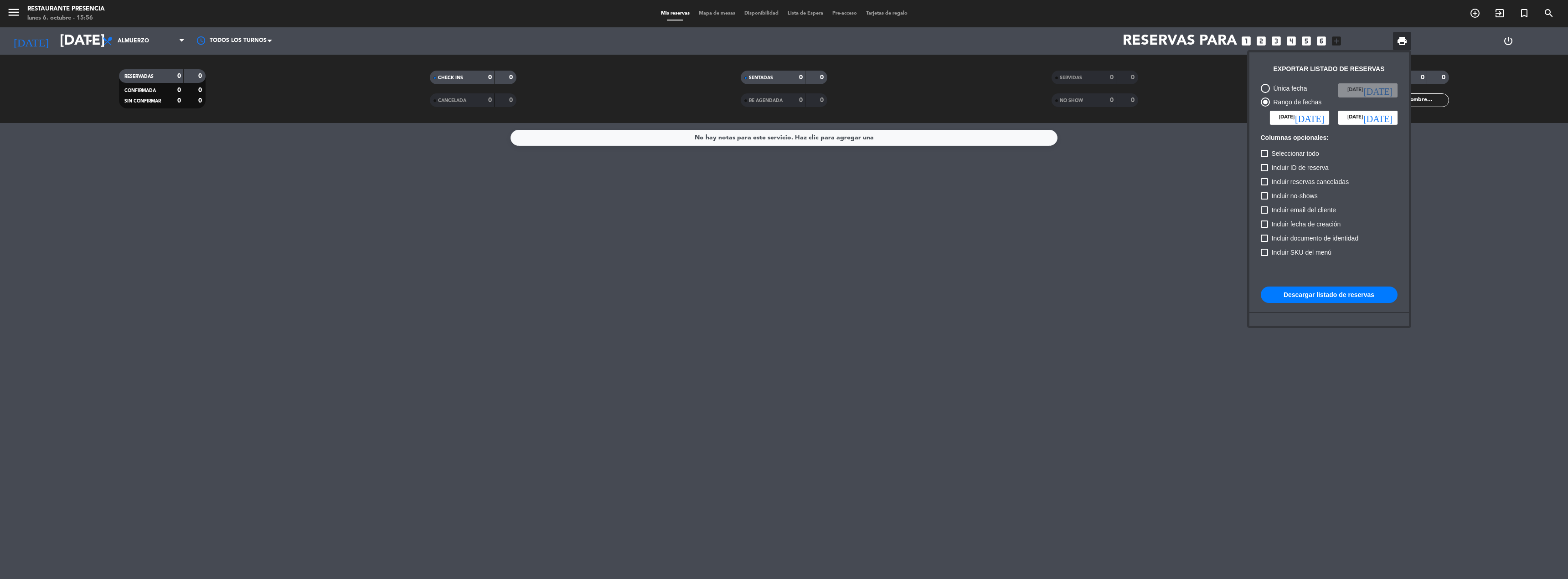
checkbox input "true"
click at [1346, 296] on button "Descargar listado de reservas" at bounding box center [1329, 295] width 136 height 17
click at [10, 13] on div at bounding box center [784, 290] width 1568 height 579
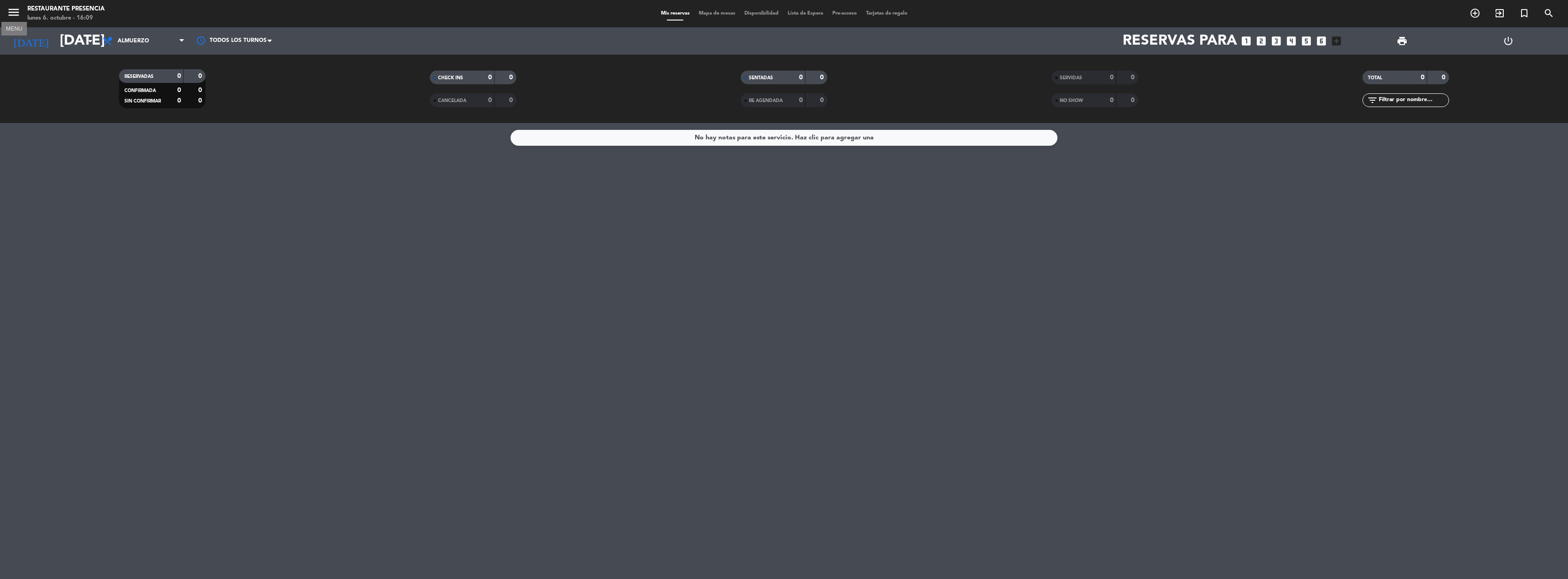
click at [18, 13] on icon "menu" at bounding box center [13, 13] width 13 height 13
